Goal: Information Seeking & Learning: Learn about a topic

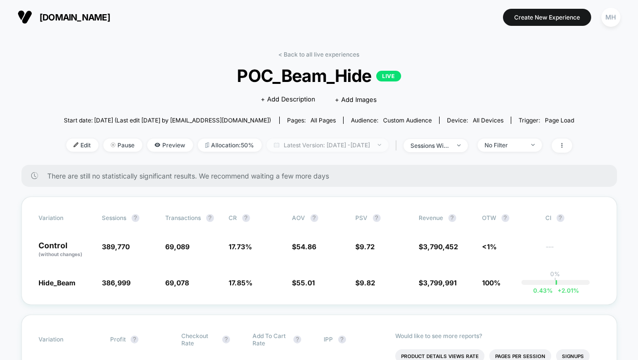
click at [289, 145] on span "Latest Version: [DATE] - [DATE]" at bounding box center [328, 144] width 122 height 13
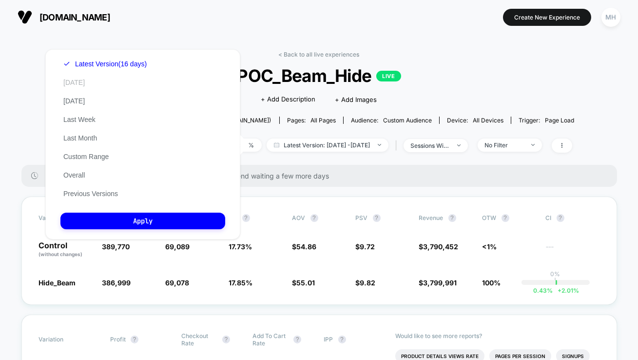
click at [73, 82] on button "[DATE]" at bounding box center [73, 82] width 27 height 9
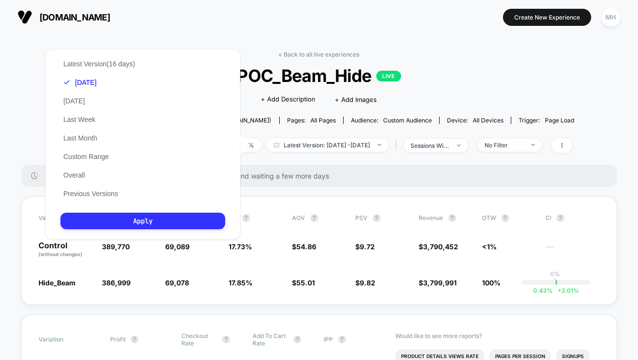
click at [177, 229] on button "Apply" at bounding box center [142, 221] width 165 height 17
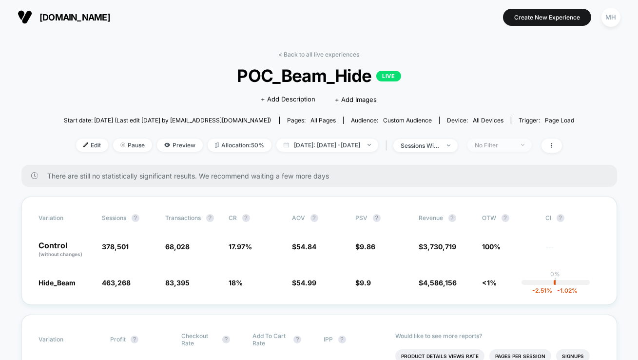
click at [524, 138] on span "No Filter" at bounding box center [500, 144] width 64 height 13
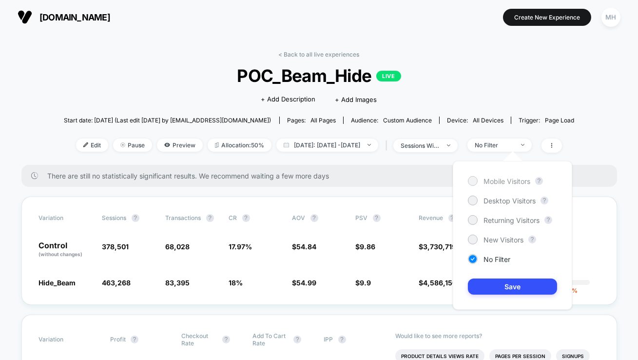
click at [492, 181] on span "Mobile Visitors" at bounding box center [507, 181] width 47 height 8
click at [484, 281] on button "Save" at bounding box center [512, 286] width 89 height 16
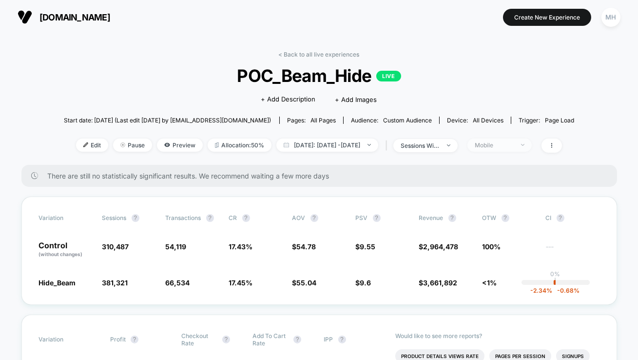
click at [514, 147] on div "Mobile" at bounding box center [494, 144] width 39 height 7
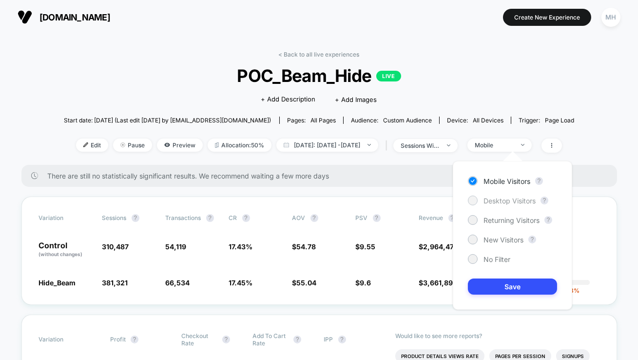
click at [502, 200] on span "Desktop Visitors" at bounding box center [510, 200] width 52 height 8
click at [502, 297] on div "Mobile Visitors ? Desktop Visitors ? Returning Visitors ? New Visitors ? No Fil…" at bounding box center [512, 235] width 119 height 149
click at [500, 291] on button "Save" at bounding box center [512, 286] width 89 height 16
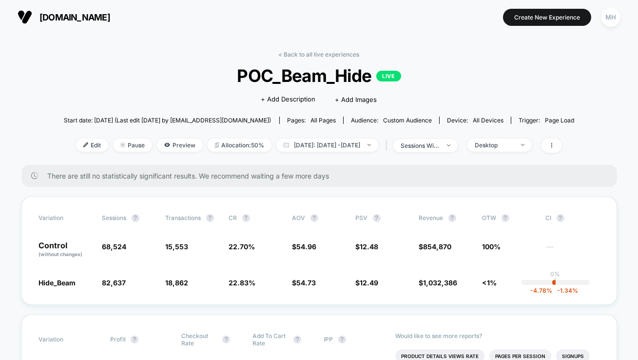
click at [575, 100] on div "< Back to all live experiences POC_Beam_Hide LIVE Click to edit experience deta…" at bounding box center [319, 108] width 511 height 114
